Goal: Task Accomplishment & Management: Manage account settings

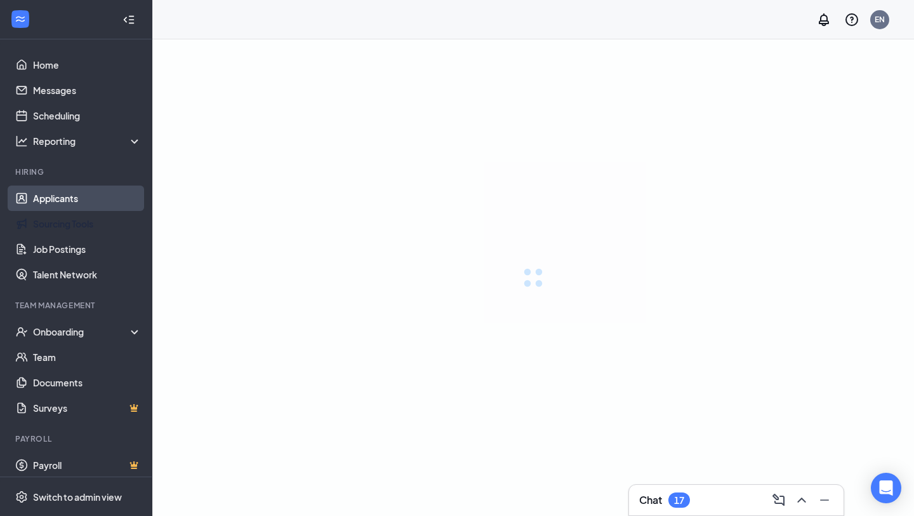
click at [87, 199] on link "Applicants" at bounding box center [87, 197] width 109 height 25
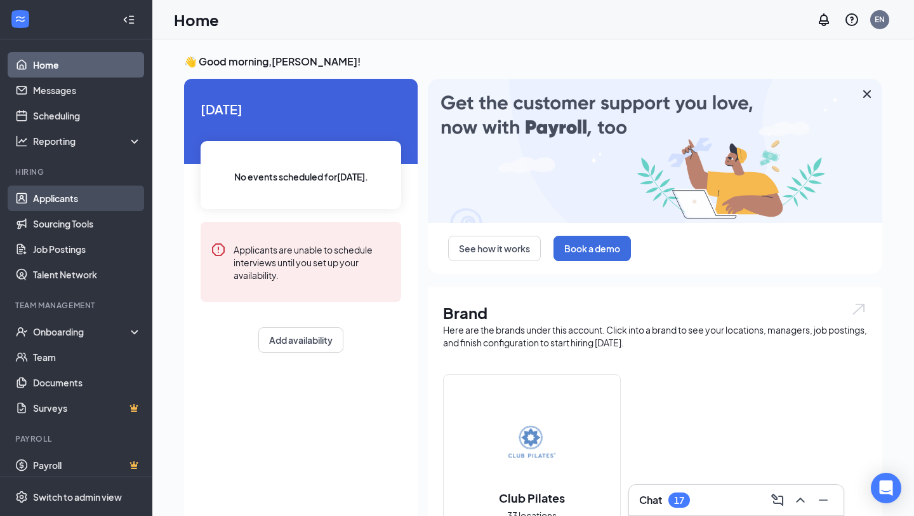
click at [80, 203] on link "Applicants" at bounding box center [87, 197] width 109 height 25
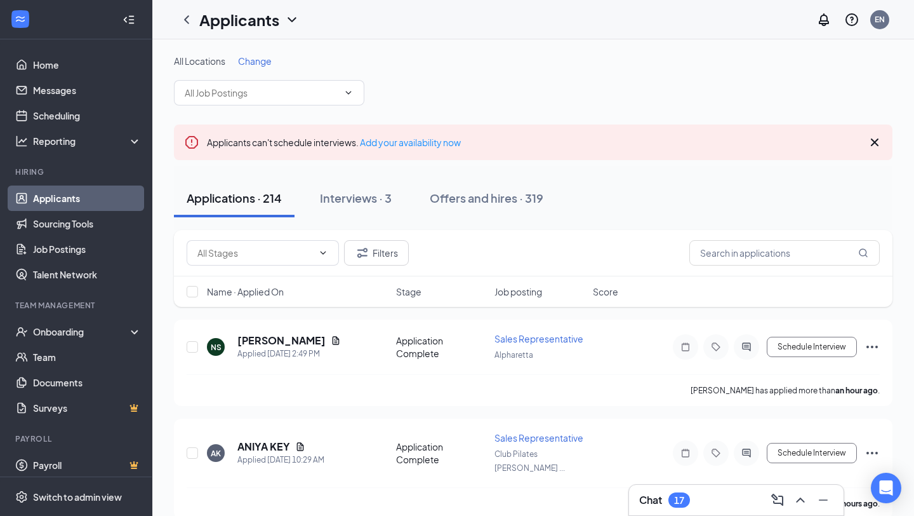
click at [250, 62] on span "Change" at bounding box center [255, 60] width 34 height 11
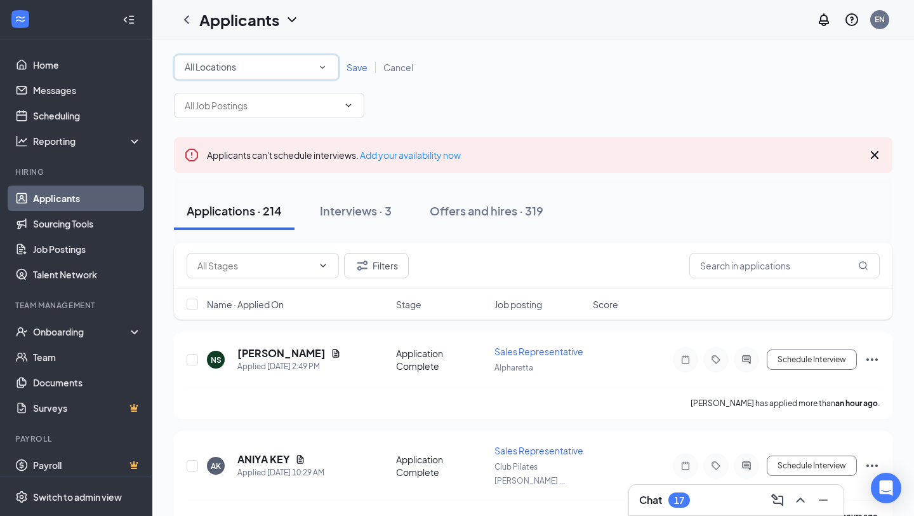
click at [225, 70] on span "All Locations" at bounding box center [210, 66] width 51 height 11
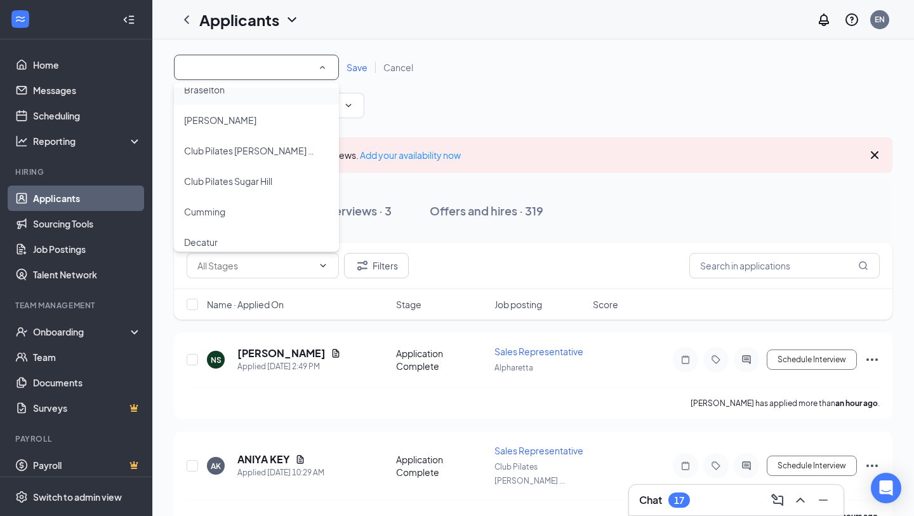
scroll to position [108, 0]
click at [235, 183] on span "Club Pilates Sugar Hill" at bounding box center [228, 177] width 88 height 11
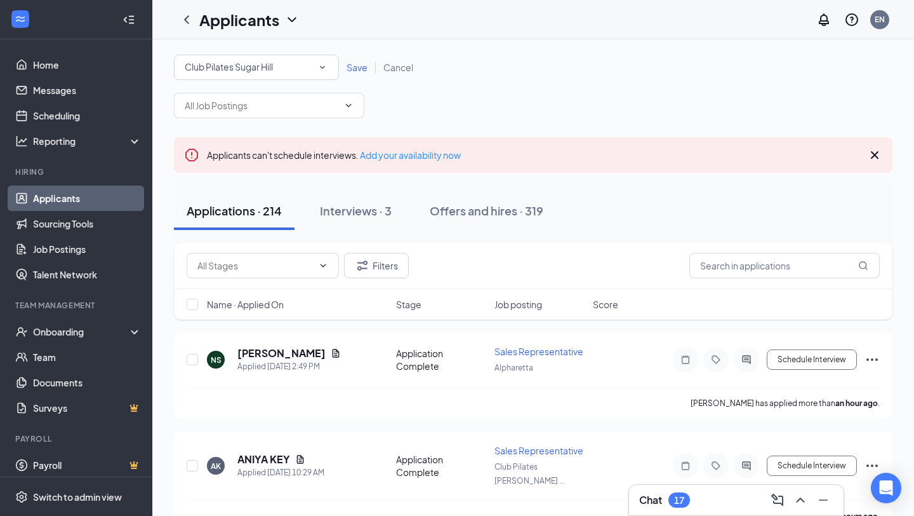
click at [352, 72] on span "Save" at bounding box center [357, 67] width 21 height 11
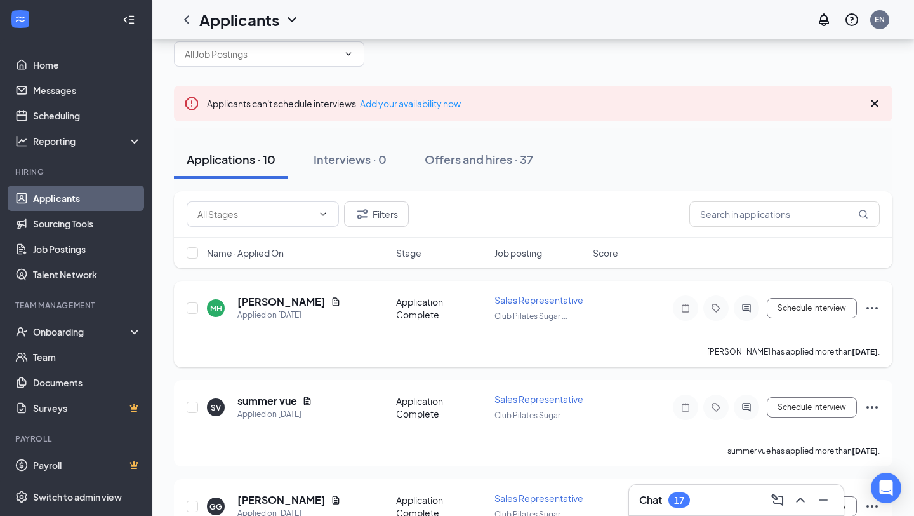
scroll to position [33, 0]
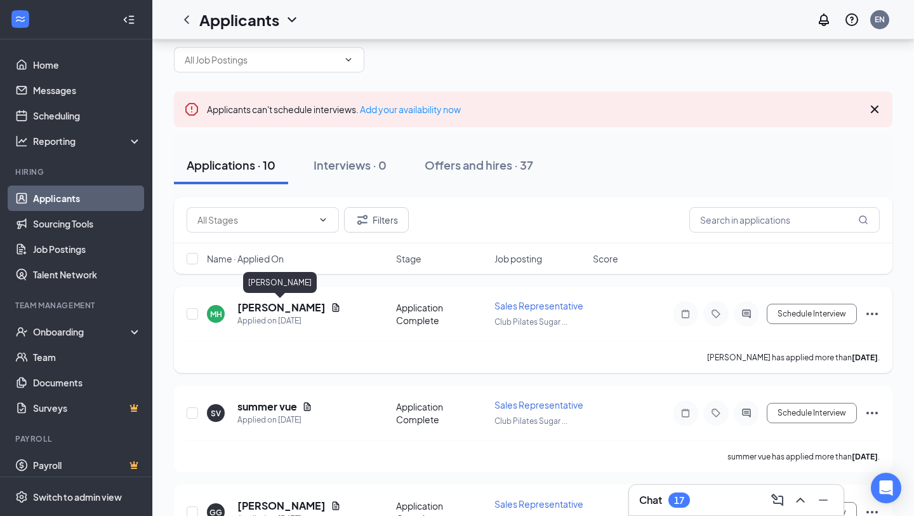
click at [289, 304] on h5 "[PERSON_NAME]" at bounding box center [281, 307] width 88 height 14
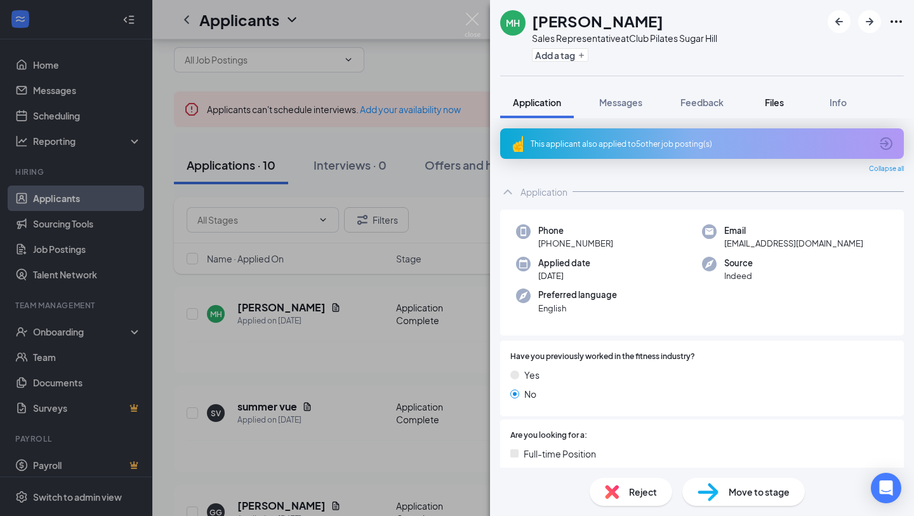
click at [777, 109] on button "Files" at bounding box center [774, 102] width 51 height 32
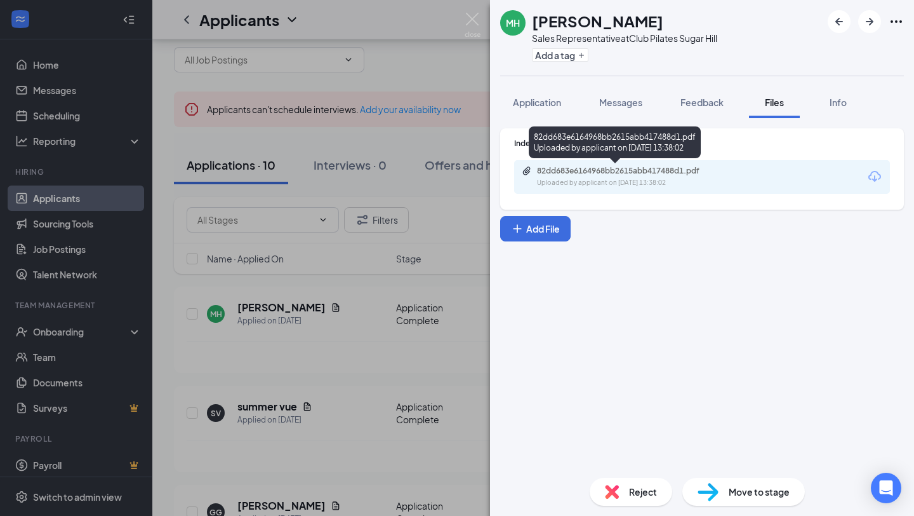
click at [655, 168] on div "82dd683e6164968bb2615abb417488d1.pdf" at bounding box center [626, 171] width 178 height 10
click at [407, 104] on div "MH [PERSON_NAME] Sales Representative at Club Pilates Sugar Hill Add a tag Appl…" at bounding box center [457, 258] width 914 height 516
